Goal: Task Accomplishment & Management: Manage account settings

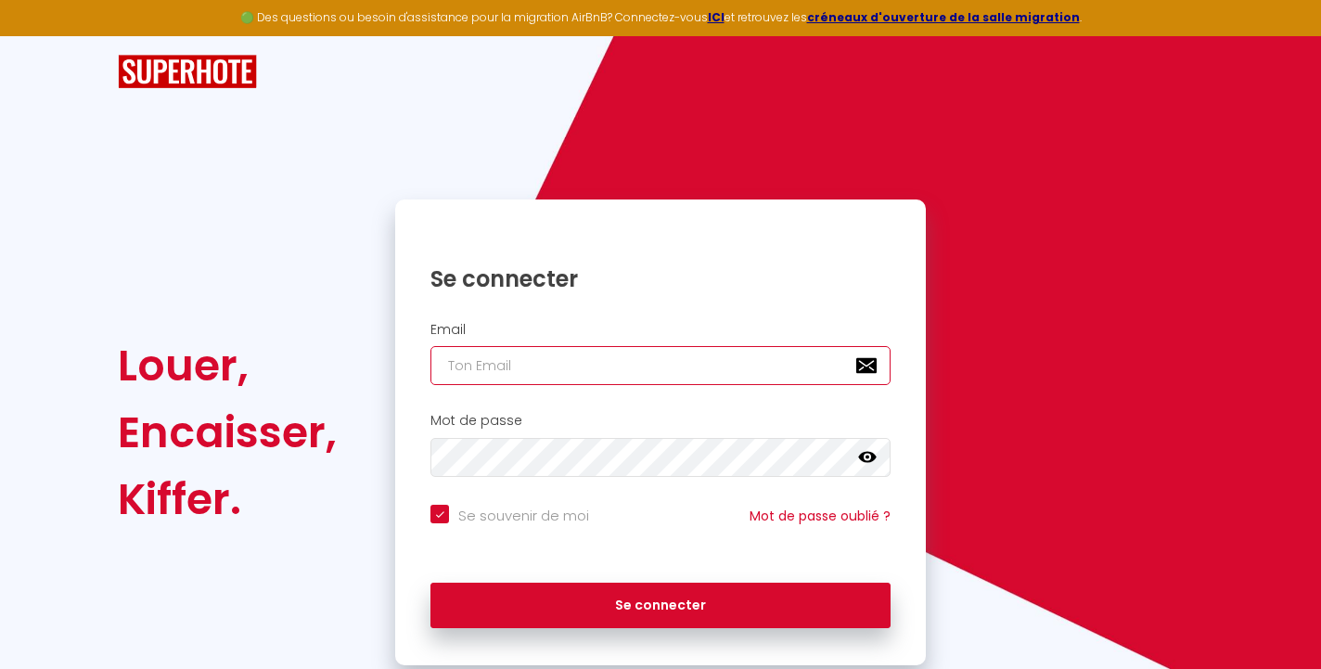
type input "[EMAIL_ADDRESS][DOMAIN_NAME]"
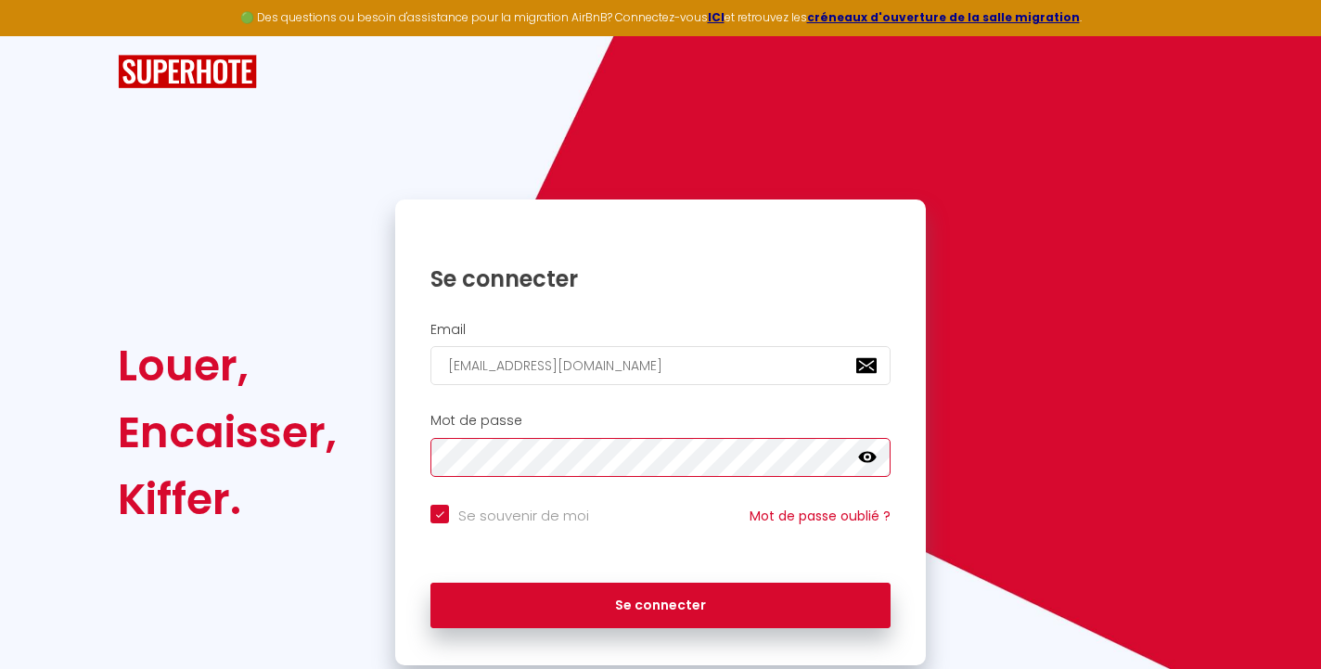
click at [660, 602] on button "Se connecter" at bounding box center [660, 606] width 460 height 46
checkbox input "true"
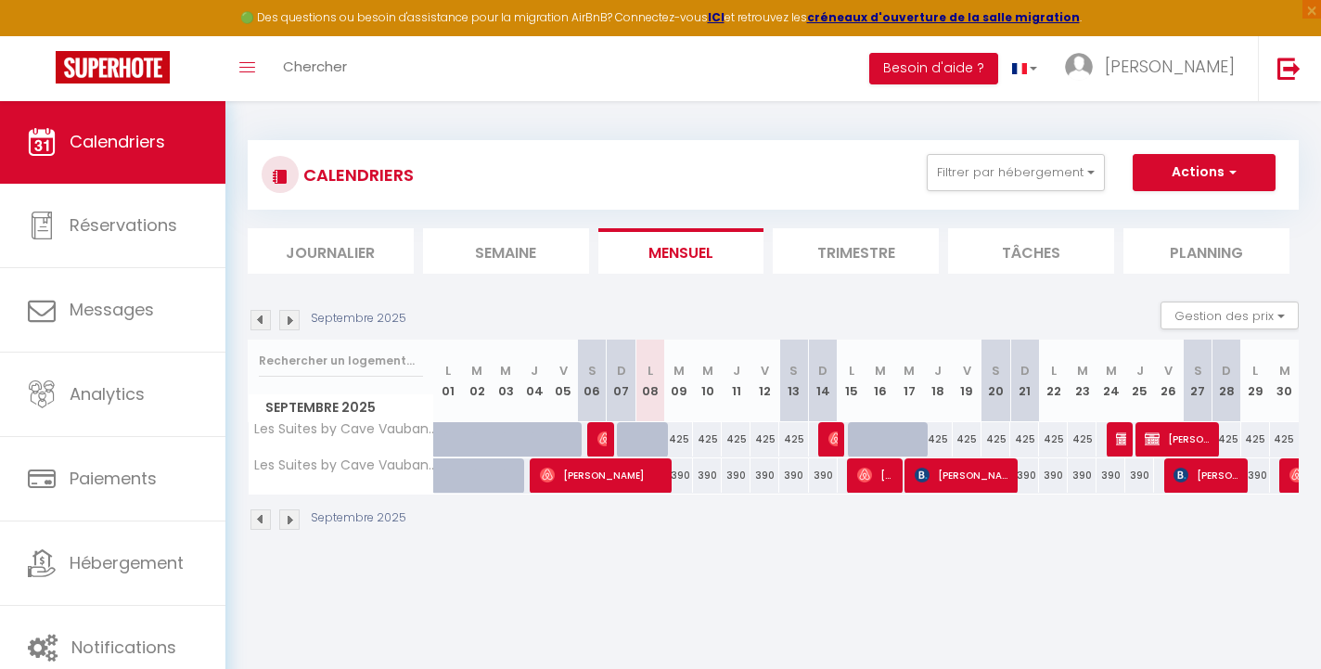
click at [639, 441] on div at bounding box center [649, 439] width 29 height 35
type input "425"
type input "Lun 08 Septembre 2025"
type input "[DATE] Septembre 2025"
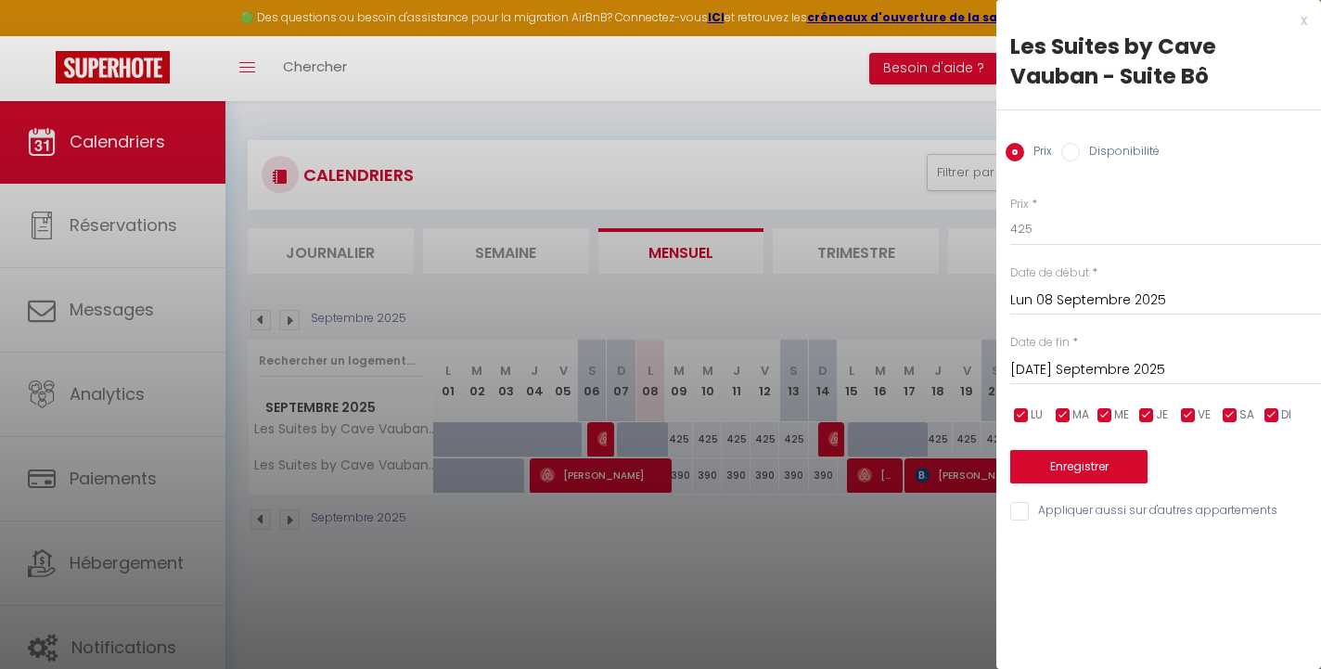
click at [1296, 16] on div "x" at bounding box center [1151, 20] width 311 height 22
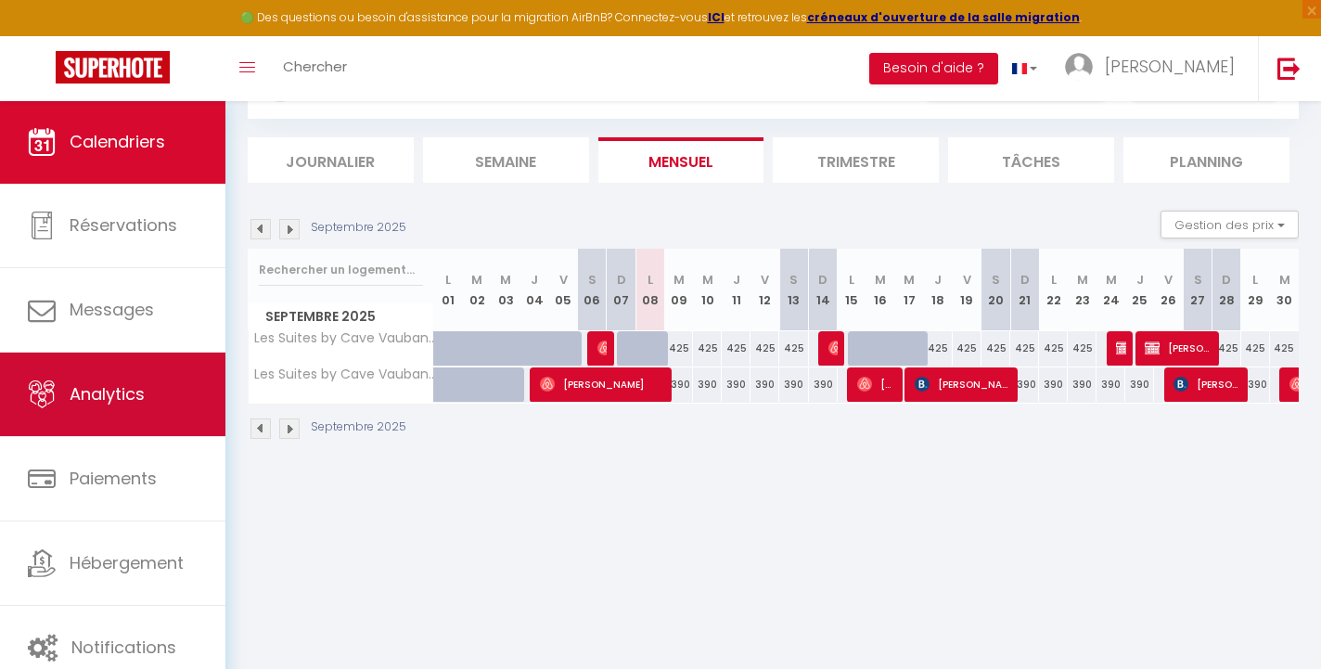
scroll to position [98, 0]
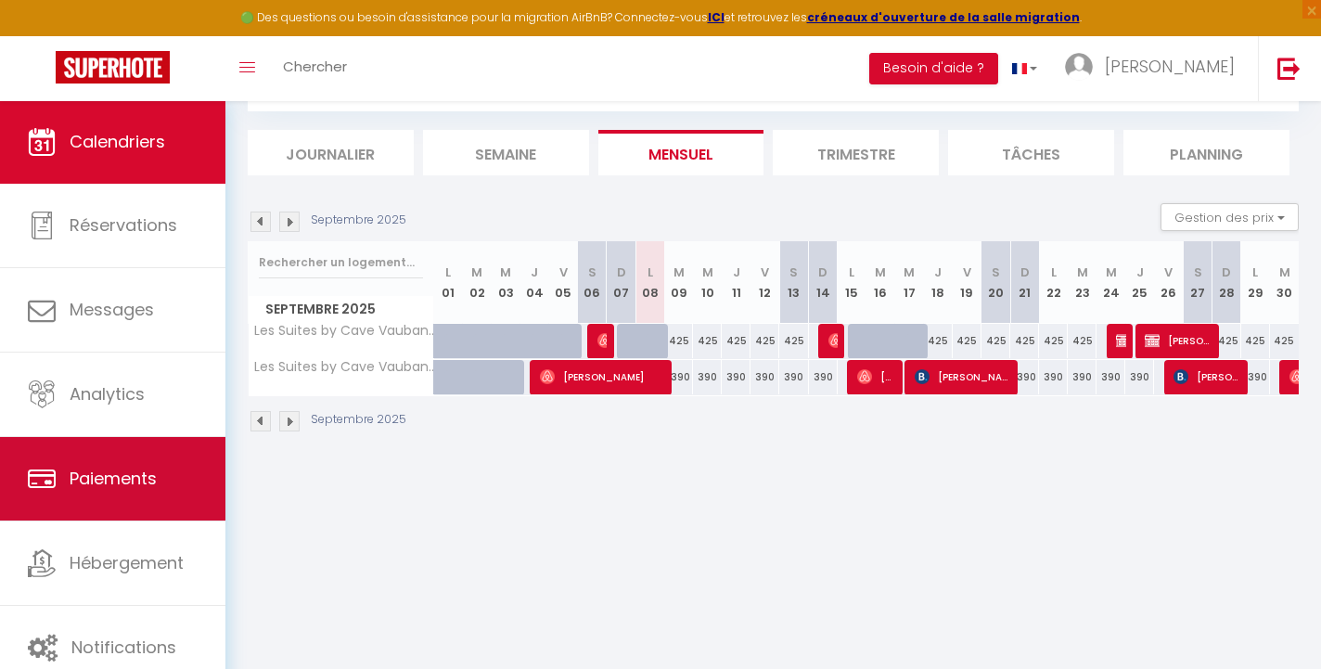
click at [128, 492] on link "Paiements" at bounding box center [112, 478] width 225 height 83
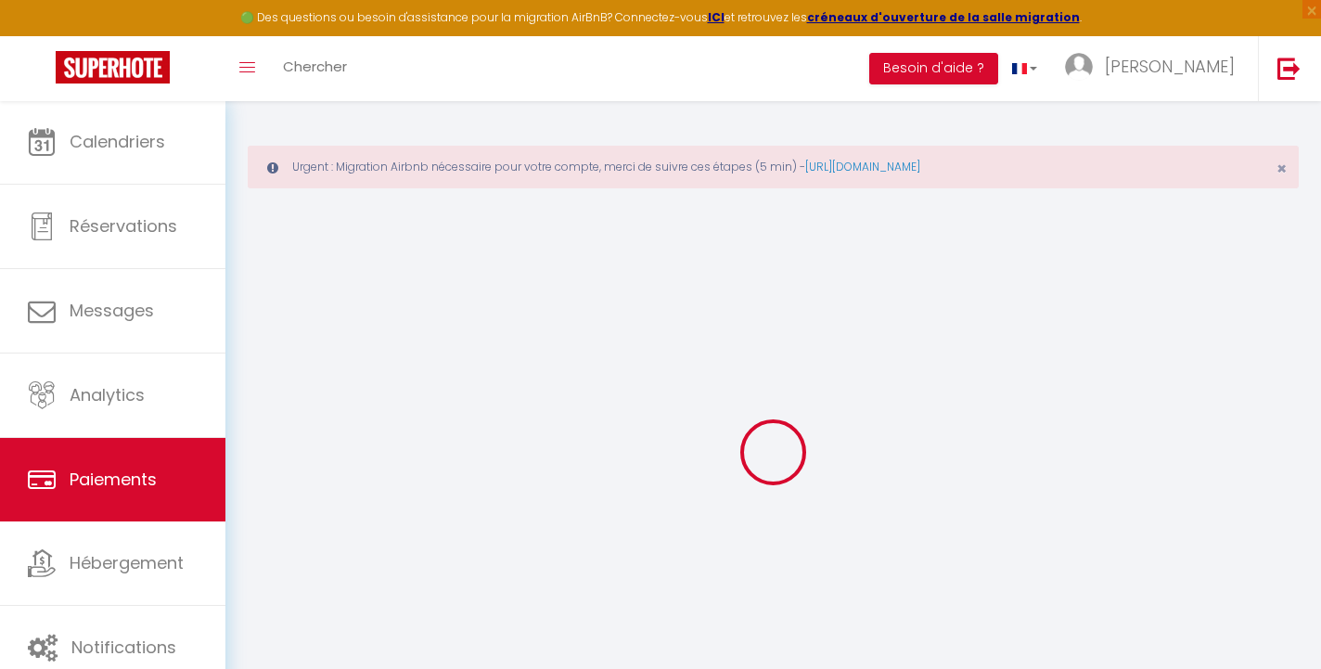
select select "2"
select select "0"
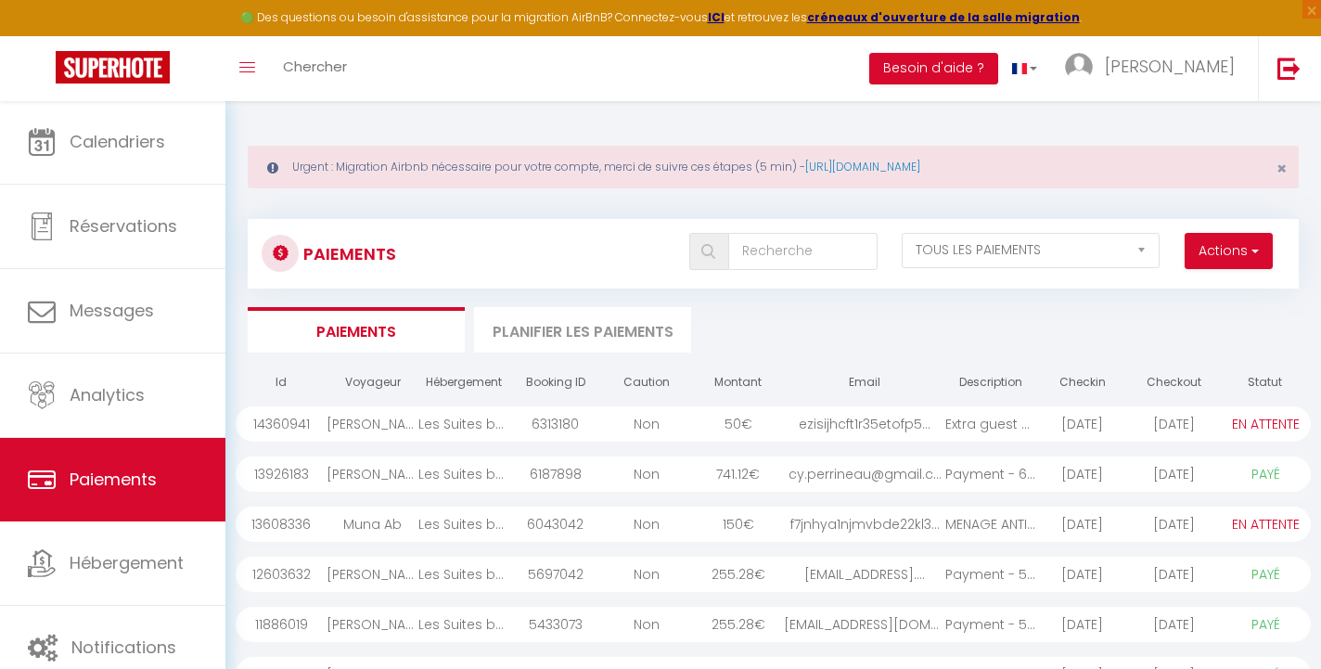
click at [1203, 248] on button "Actions" at bounding box center [1229, 251] width 88 height 37
click at [959, 319] on ul "Paiements Planifier les paiements" at bounding box center [773, 329] width 1051 height 45
click at [886, 168] on link "[URL][DOMAIN_NAME]" at bounding box center [862, 167] width 115 height 16
